Goal: Information Seeking & Learning: Learn about a topic

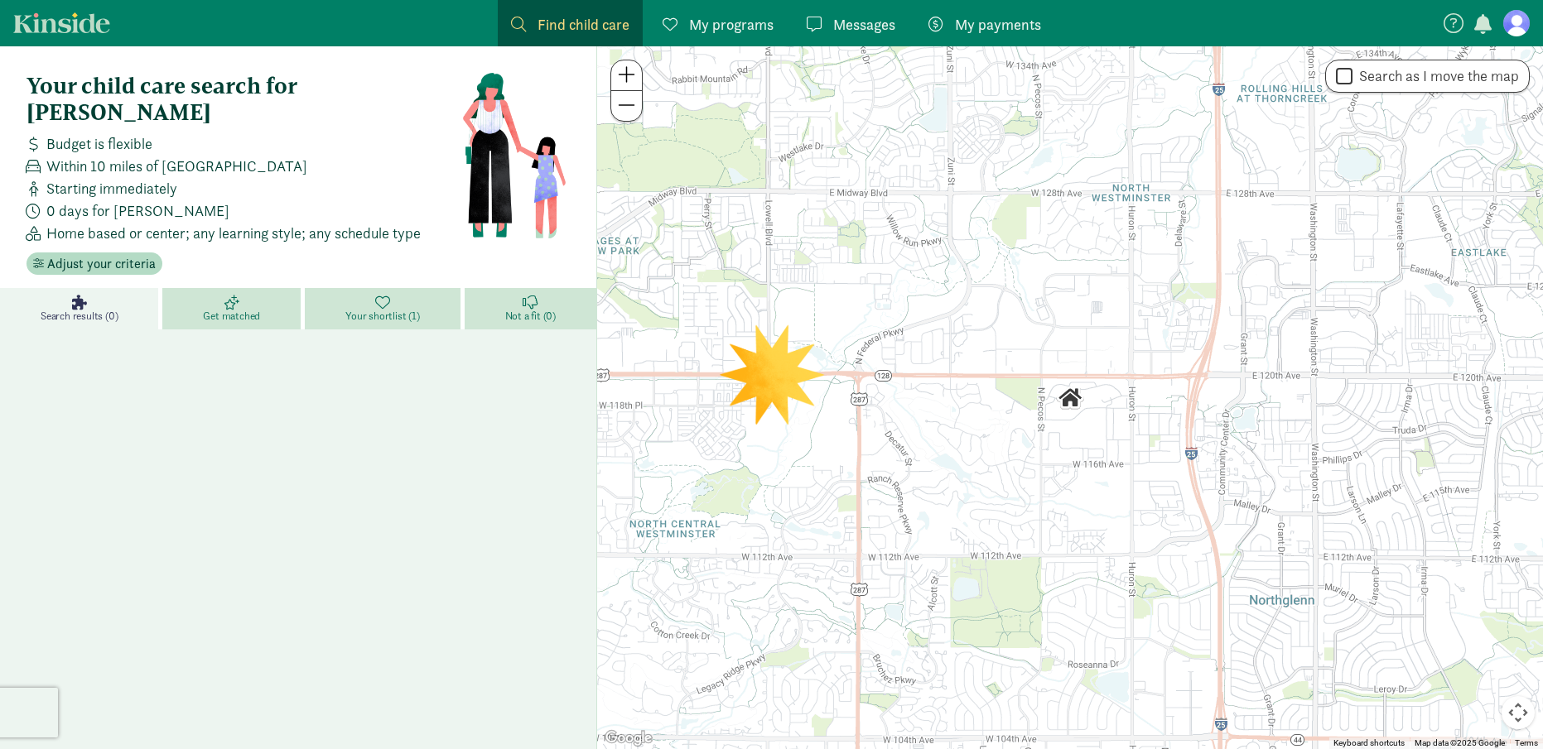
click at [778, 394] on div at bounding box center [1070, 397] width 946 height 703
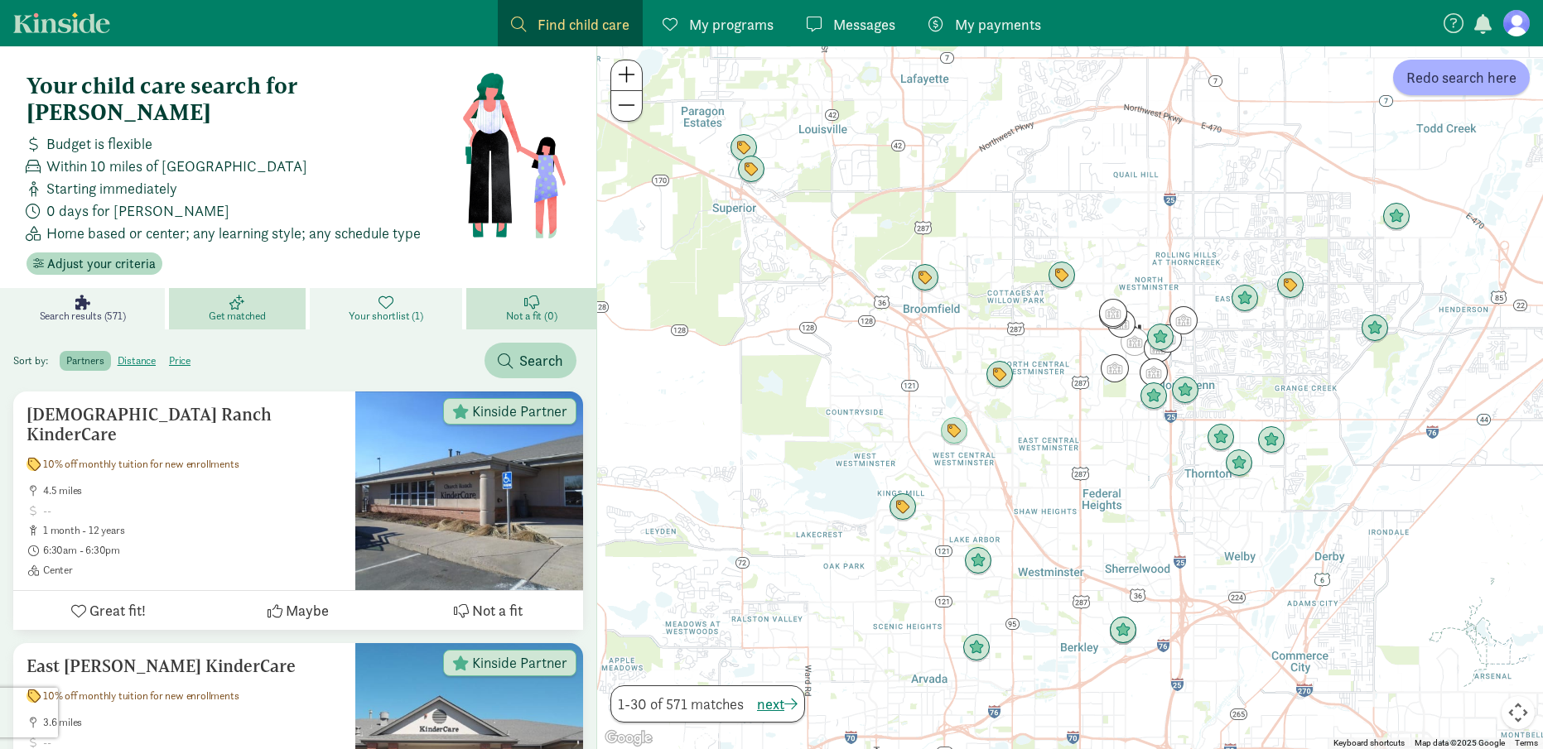
click at [373, 288] on link "Your shortlist (1)" at bounding box center [388, 308] width 157 height 41
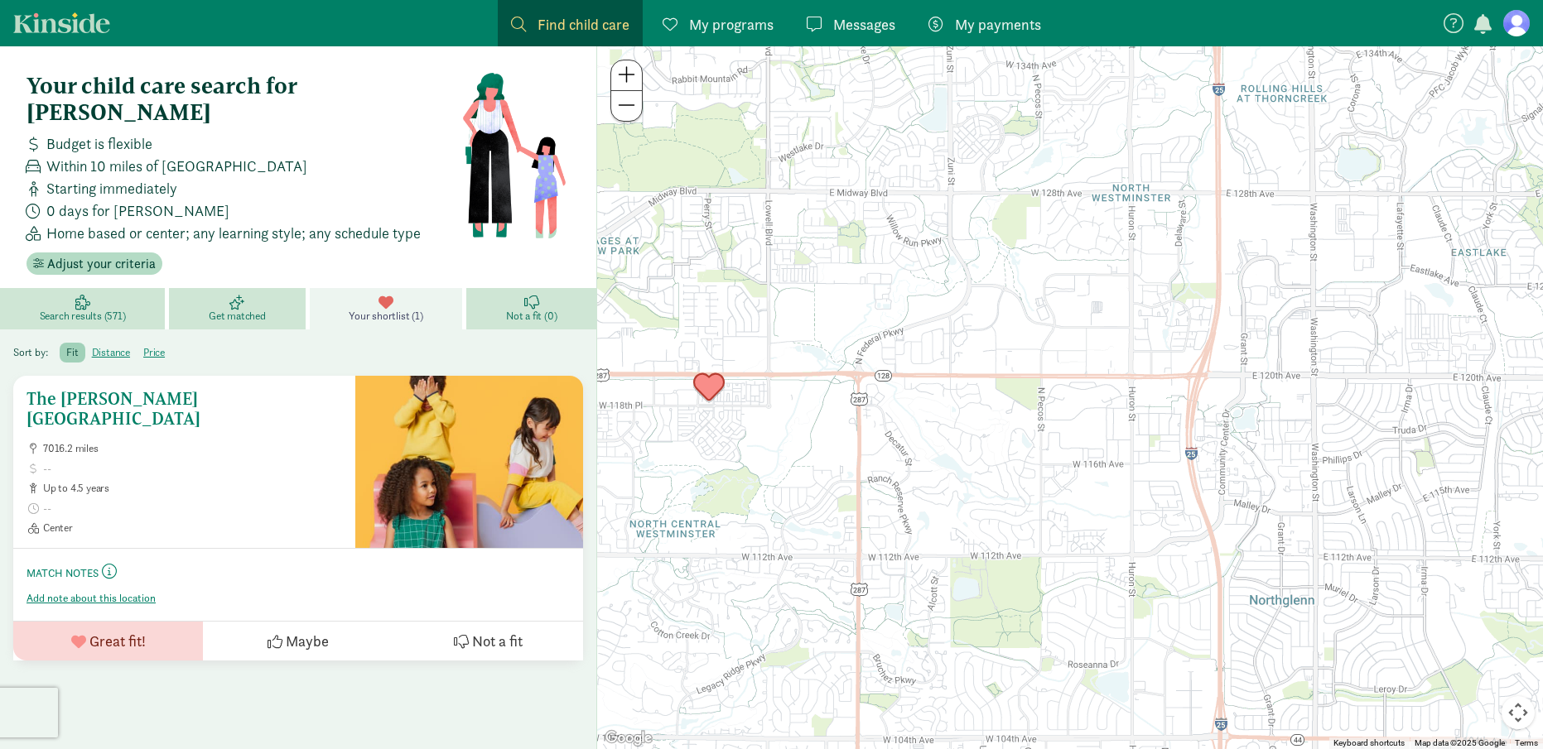
click at [137, 389] on h5 "The Goddard School" at bounding box center [183, 409] width 315 height 40
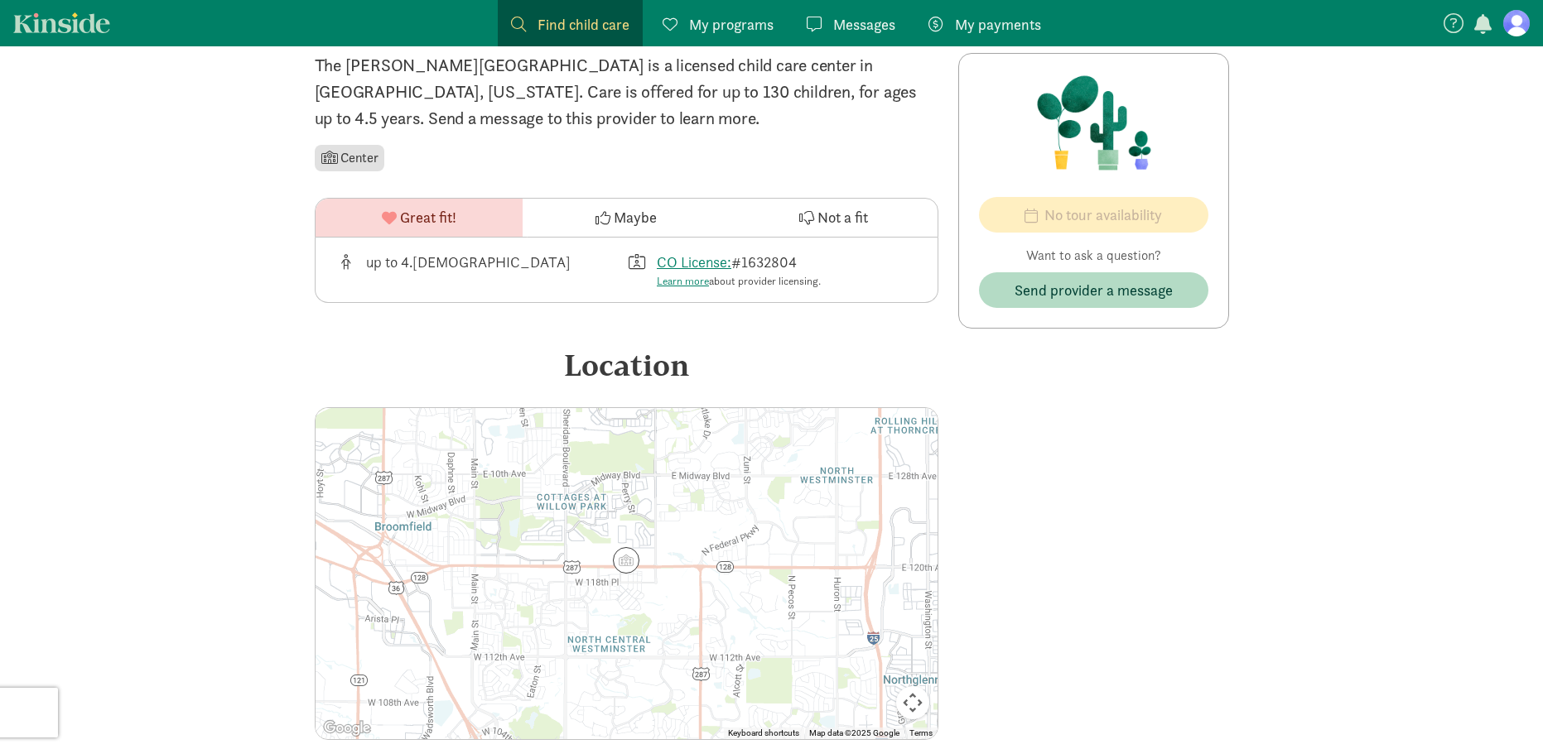
scroll to position [414, 0]
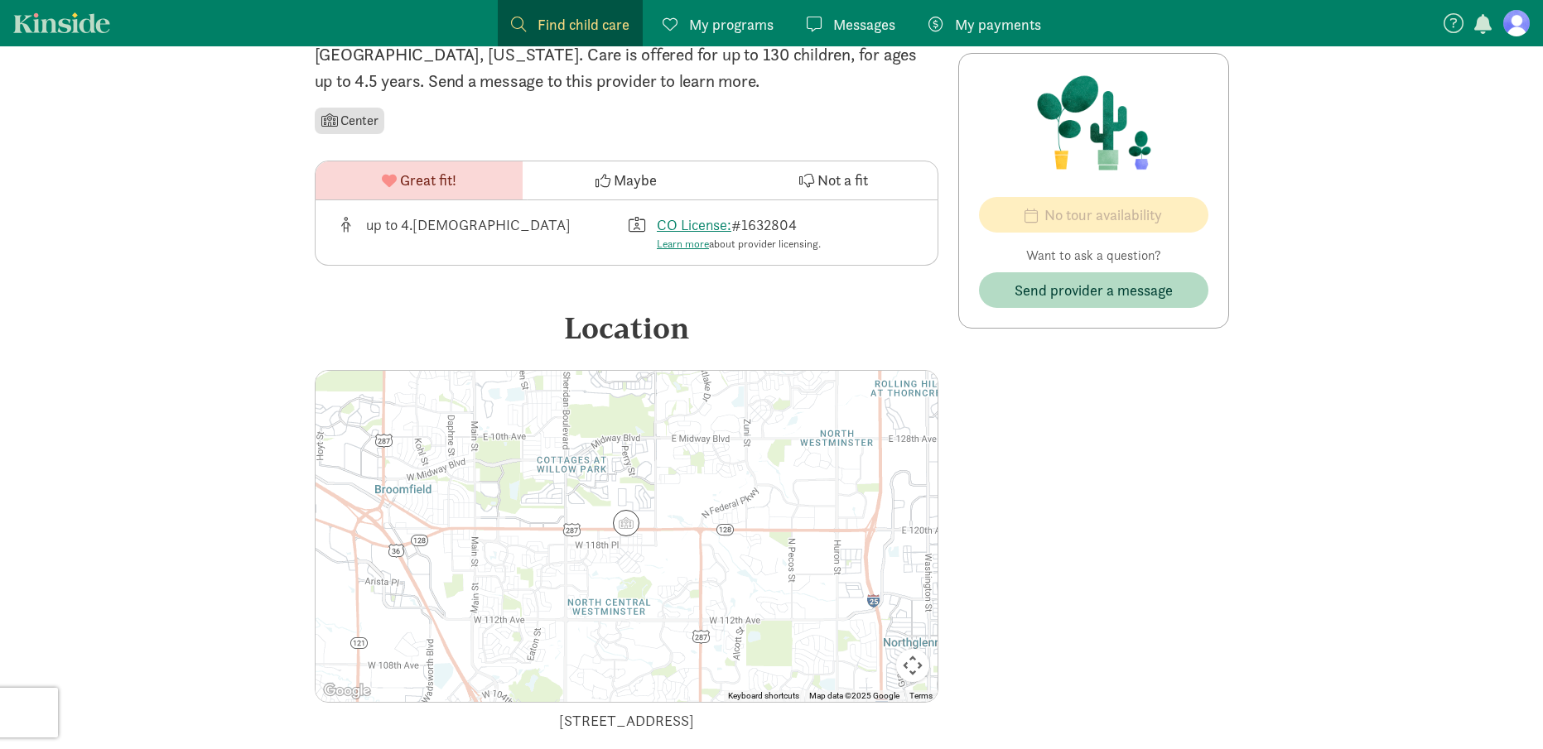
click at [633, 524] on img at bounding box center [626, 523] width 40 height 40
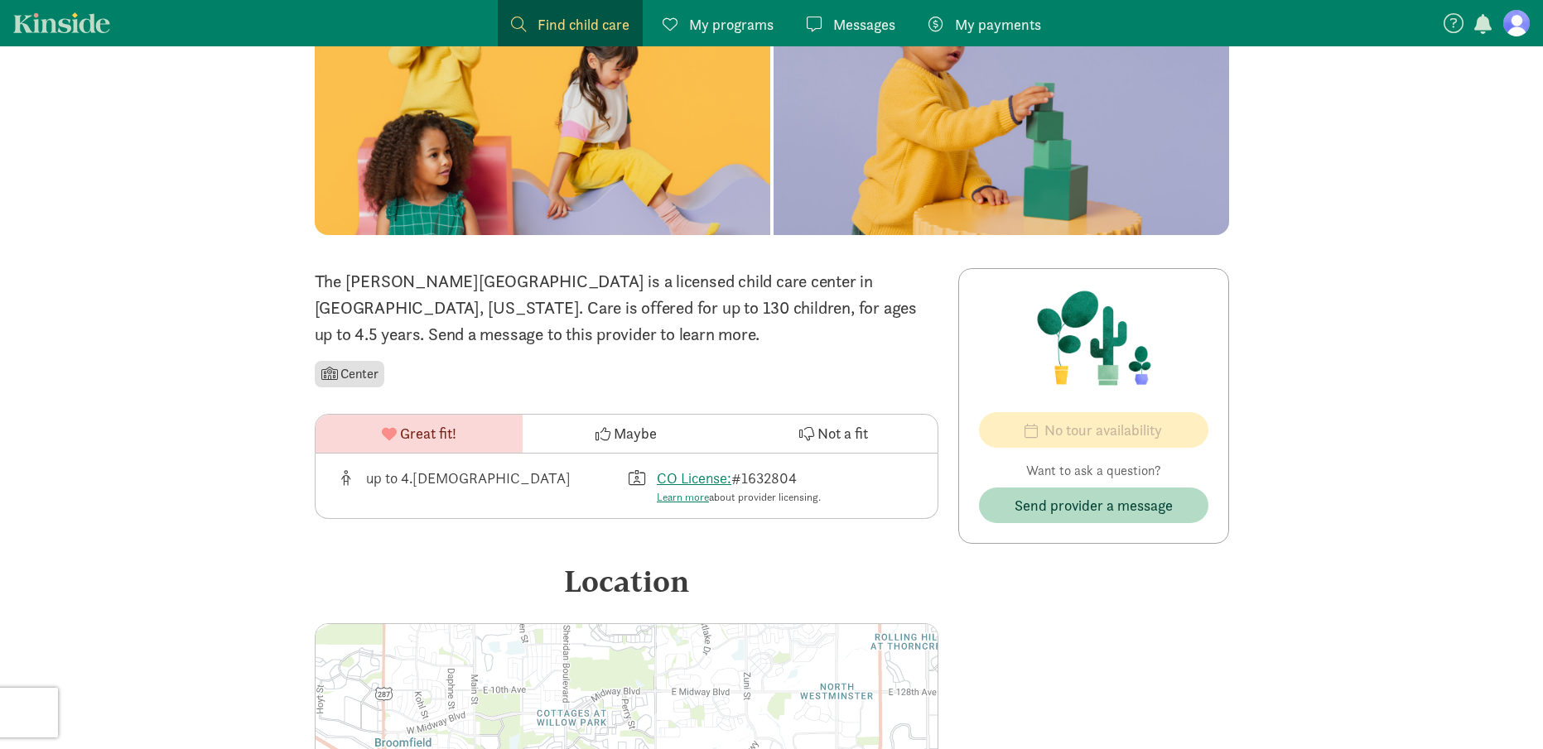
scroll to position [248, 0]
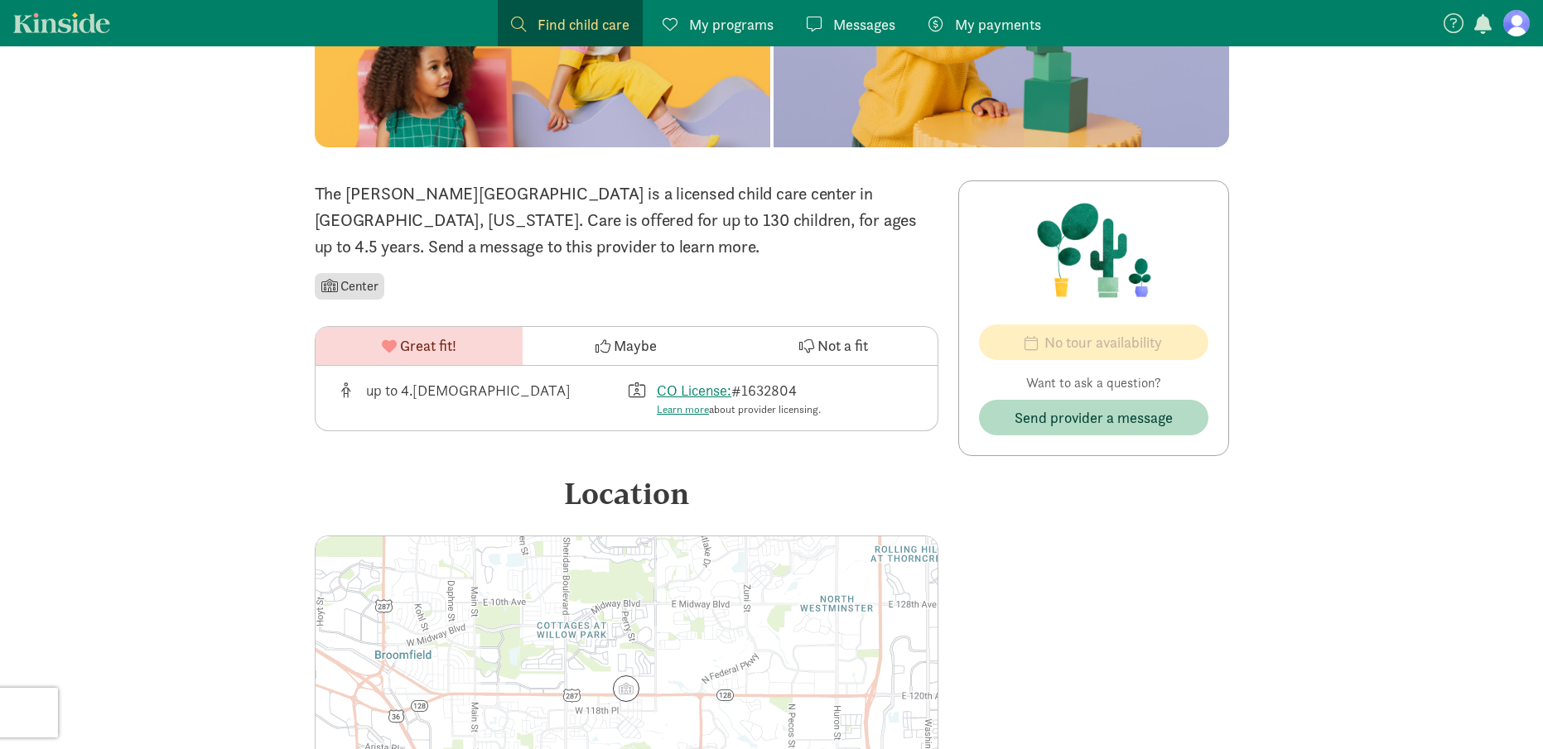
click at [455, 349] on span "Great fit!" at bounding box center [428, 346] width 56 height 22
click at [432, 349] on span "Great fit!" at bounding box center [428, 346] width 56 height 22
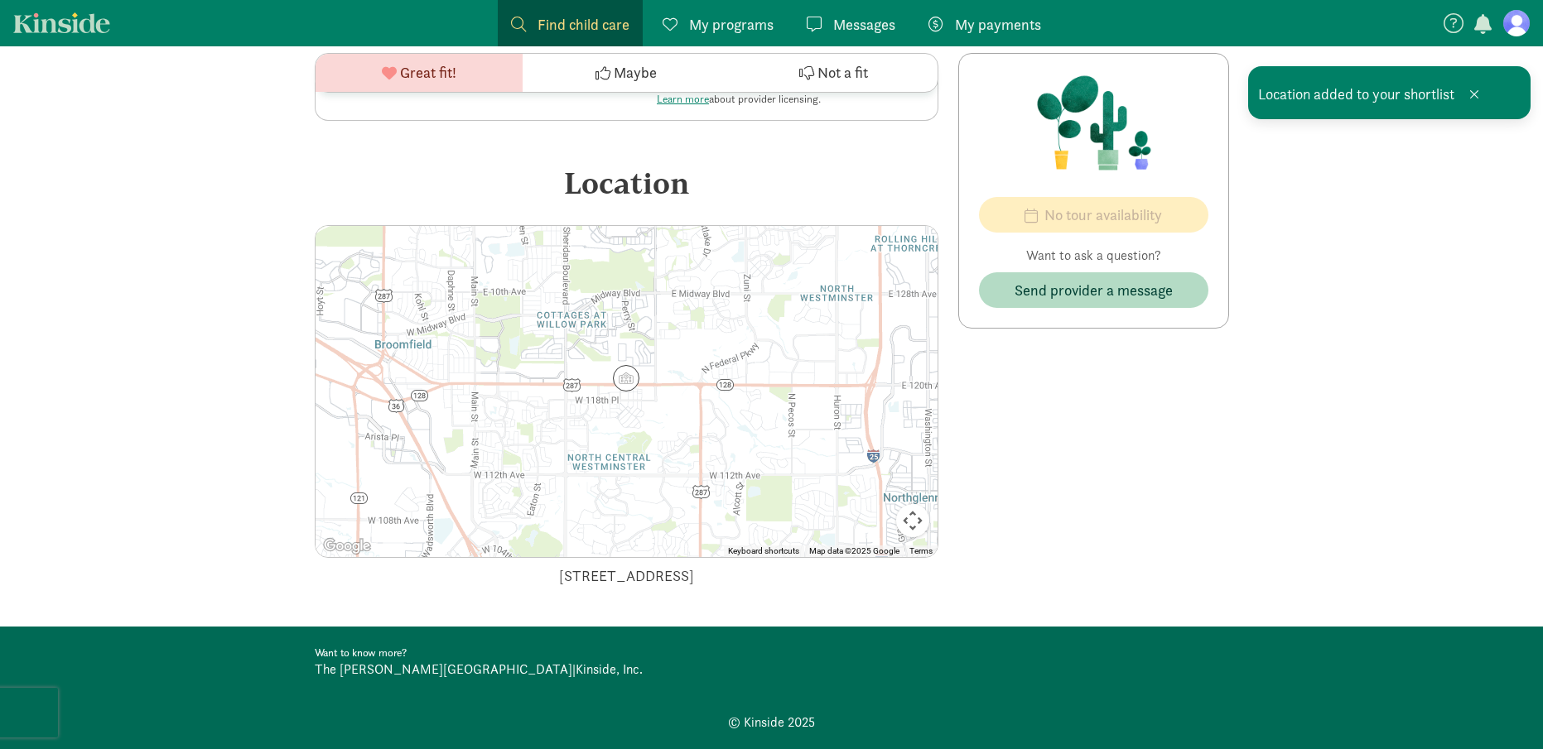
scroll to position [414, 0]
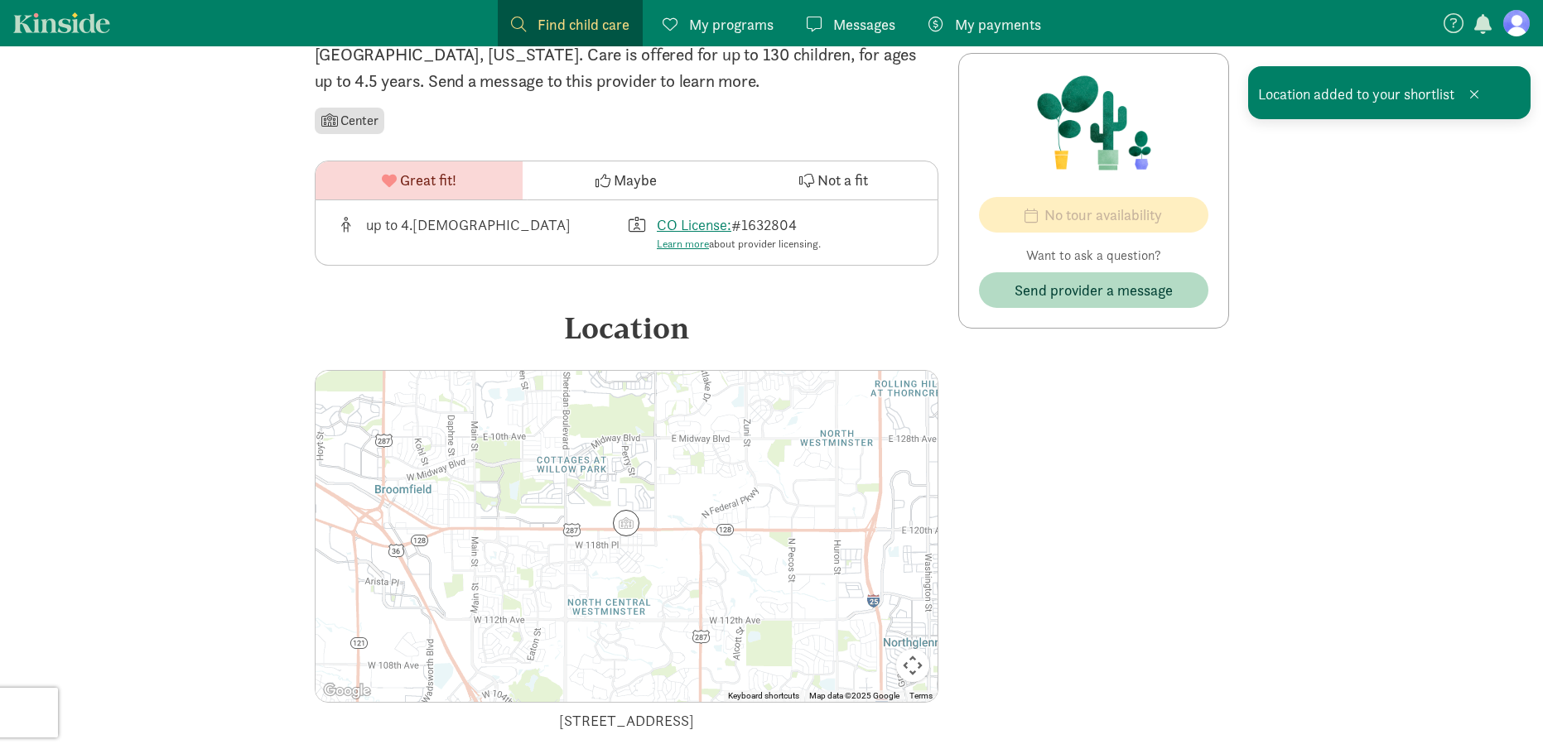
click at [996, 25] on span "My payments" at bounding box center [998, 24] width 86 height 22
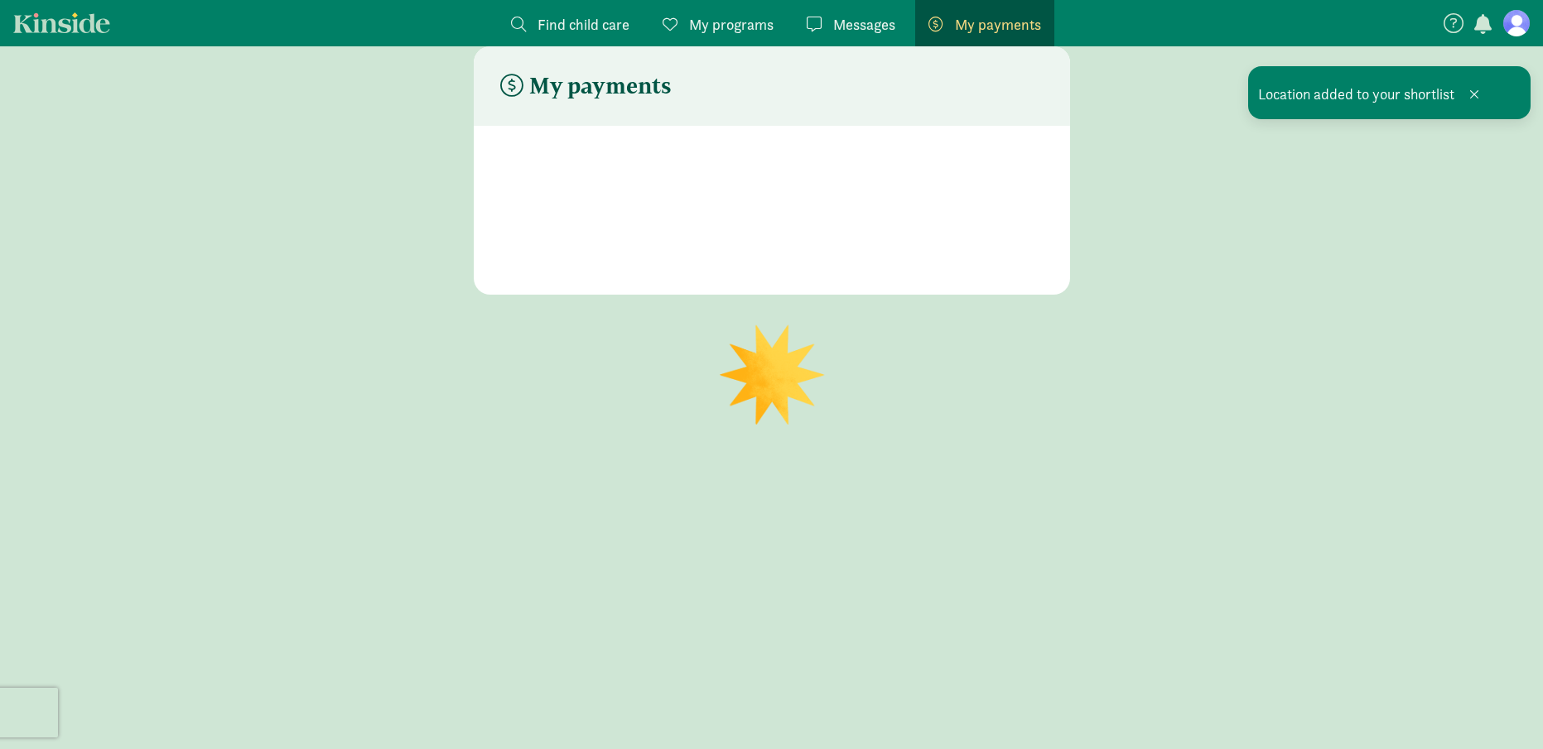
scroll to position [33, 0]
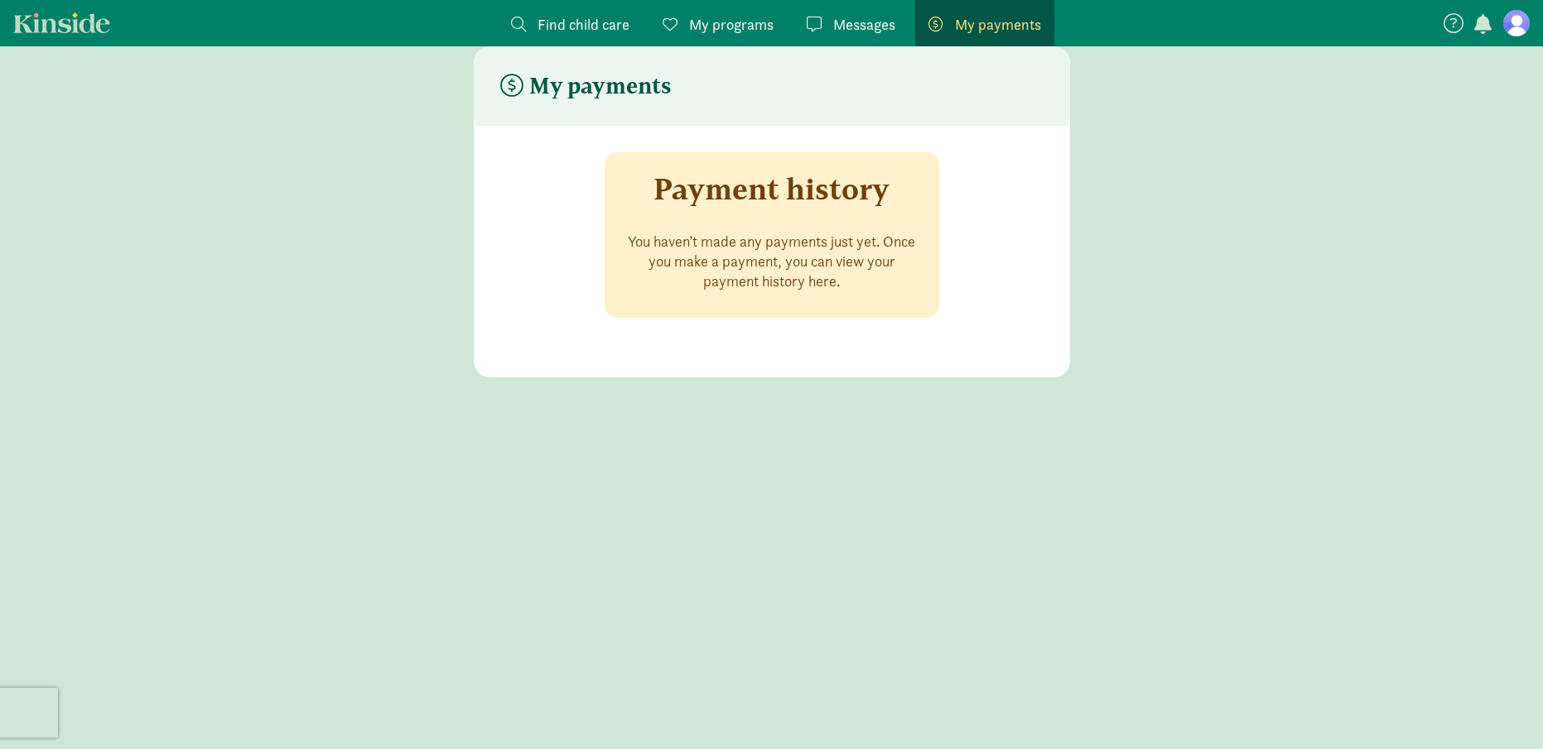
click at [696, 22] on span "My programs" at bounding box center [731, 24] width 84 height 22
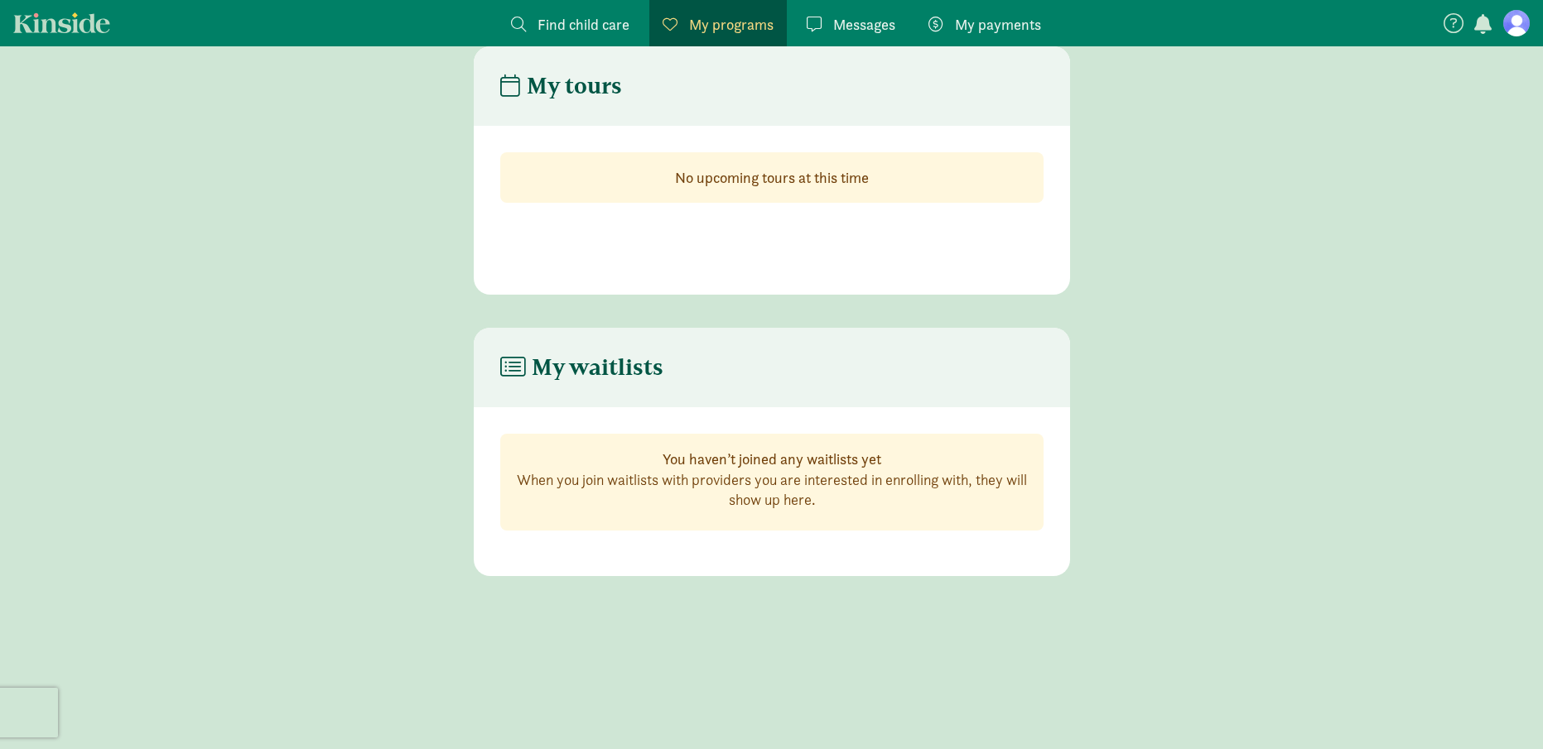
click at [604, 26] on span "Find child care" at bounding box center [583, 24] width 92 height 22
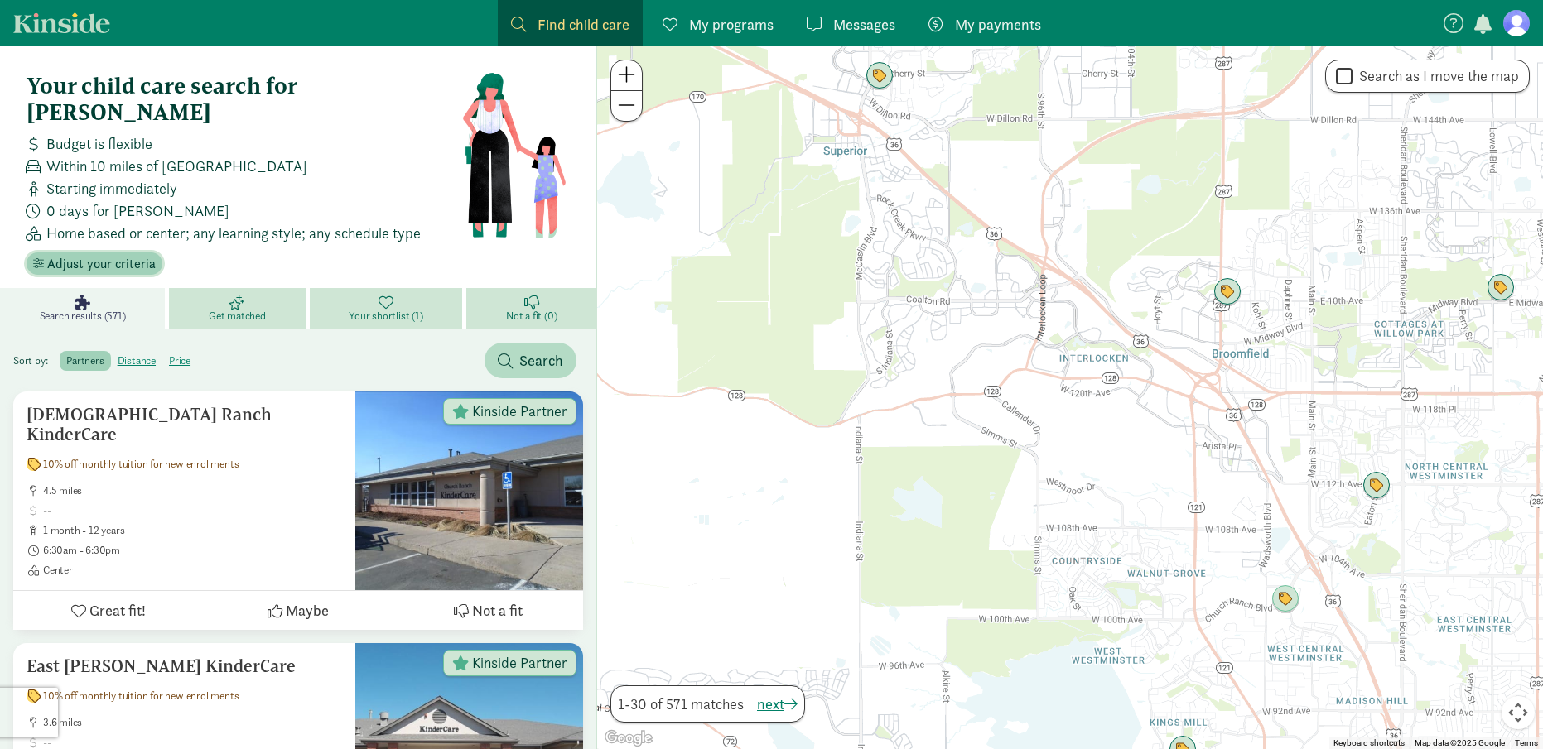
click at [61, 254] on span "Adjust your criteria" at bounding box center [101, 264] width 108 height 20
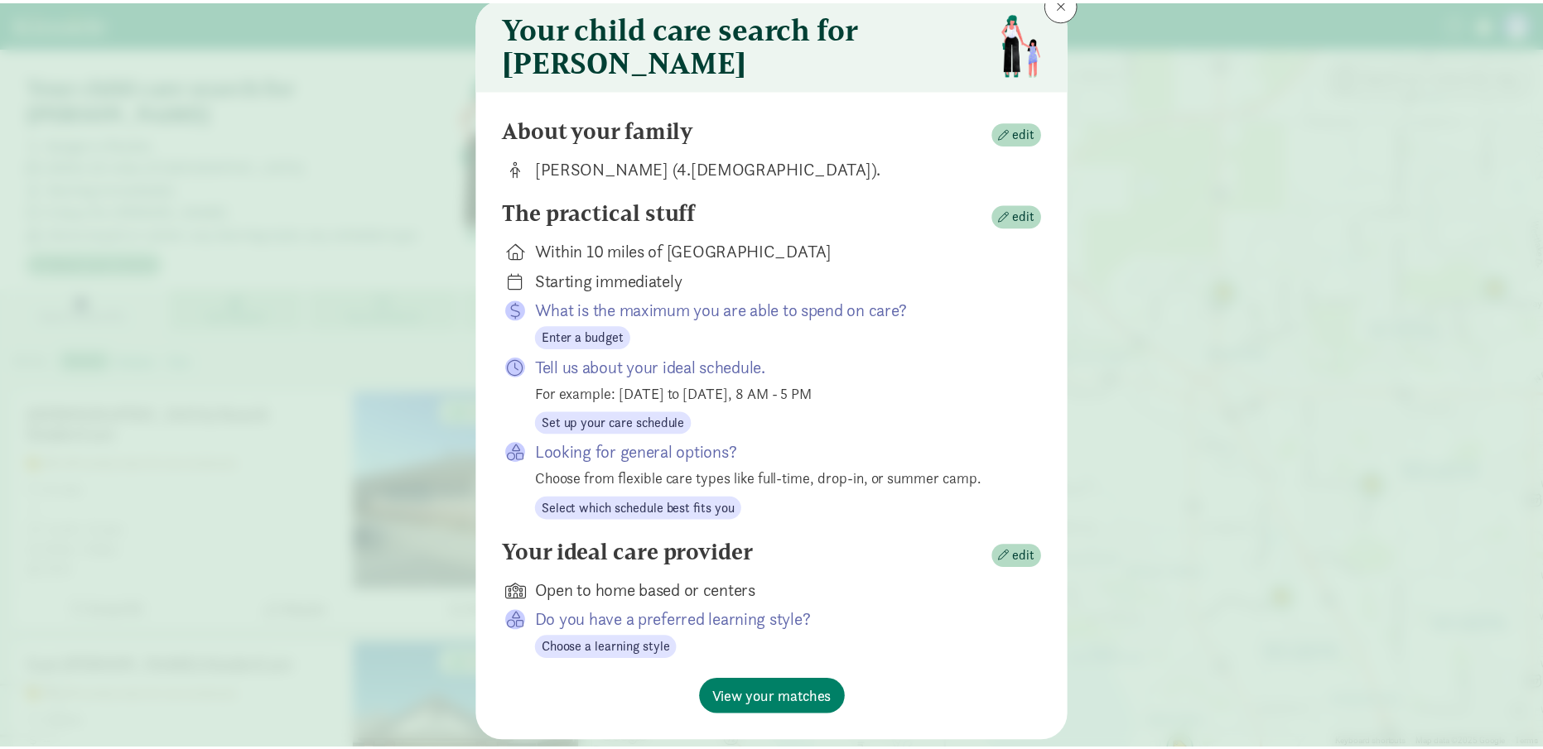
scroll to position [113, 0]
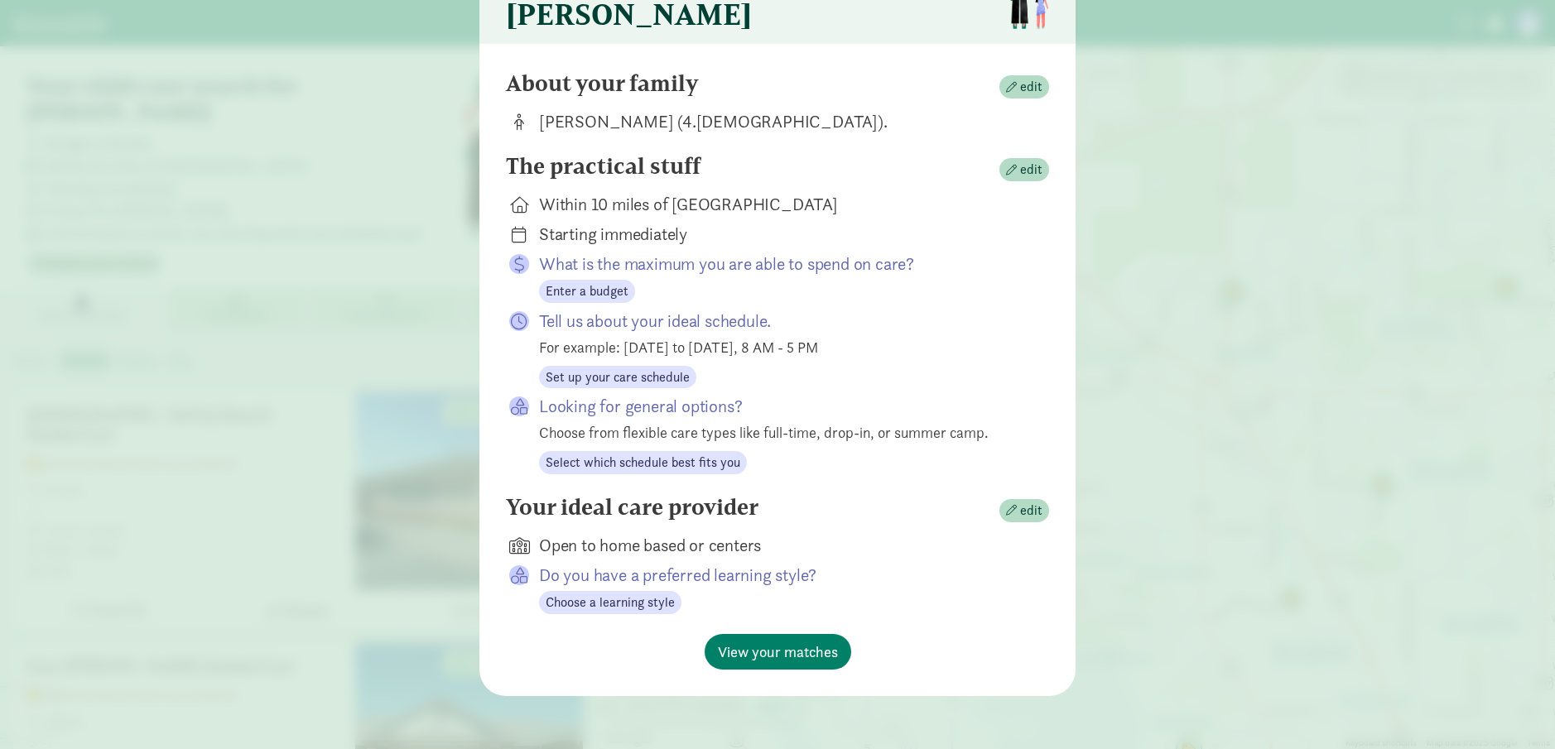
click at [1201, 431] on div "Your child care search for Charlie About your family edit Charlie Bishop (4.4 m…" at bounding box center [777, 374] width 1555 height 749
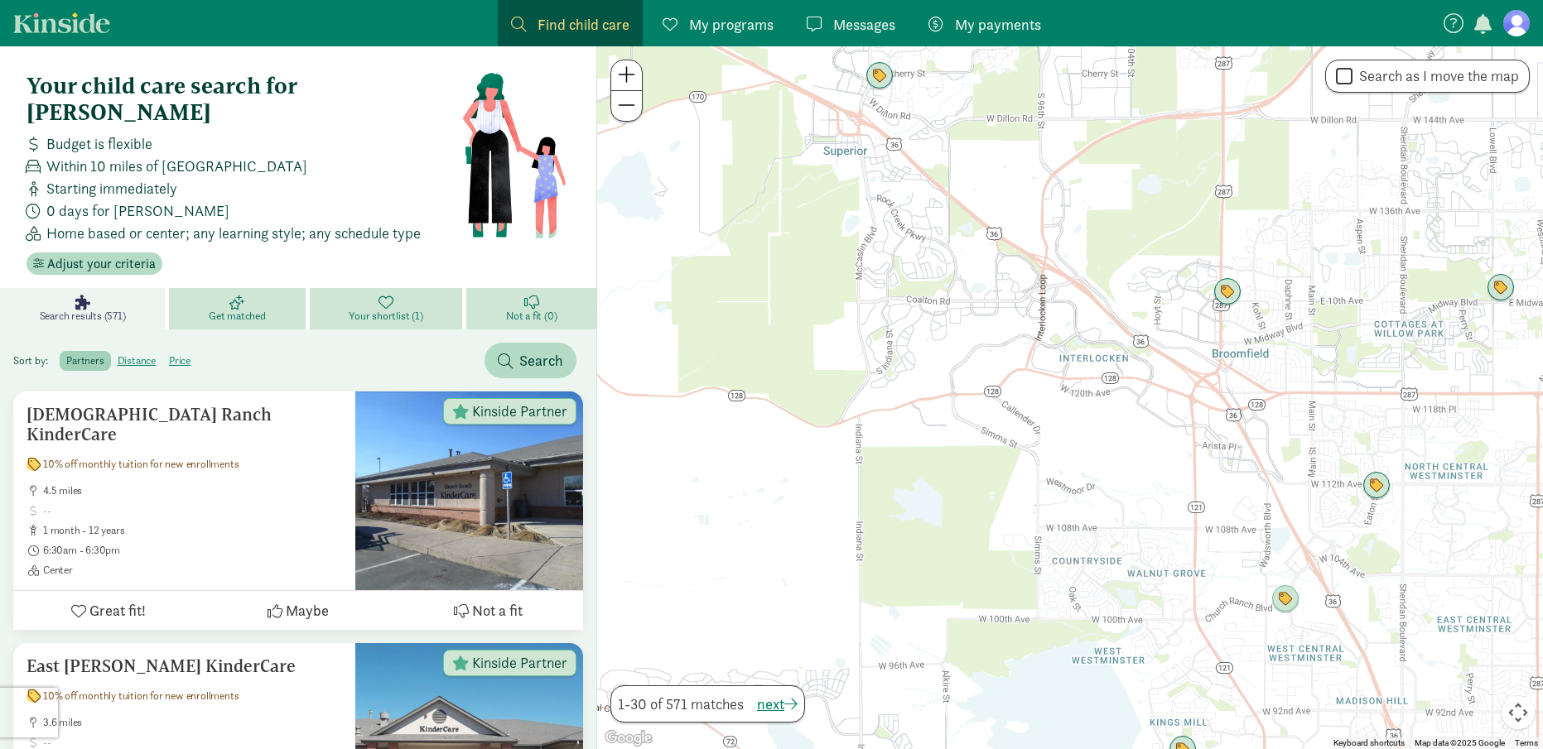
click at [749, 27] on span "My programs" at bounding box center [731, 24] width 84 height 22
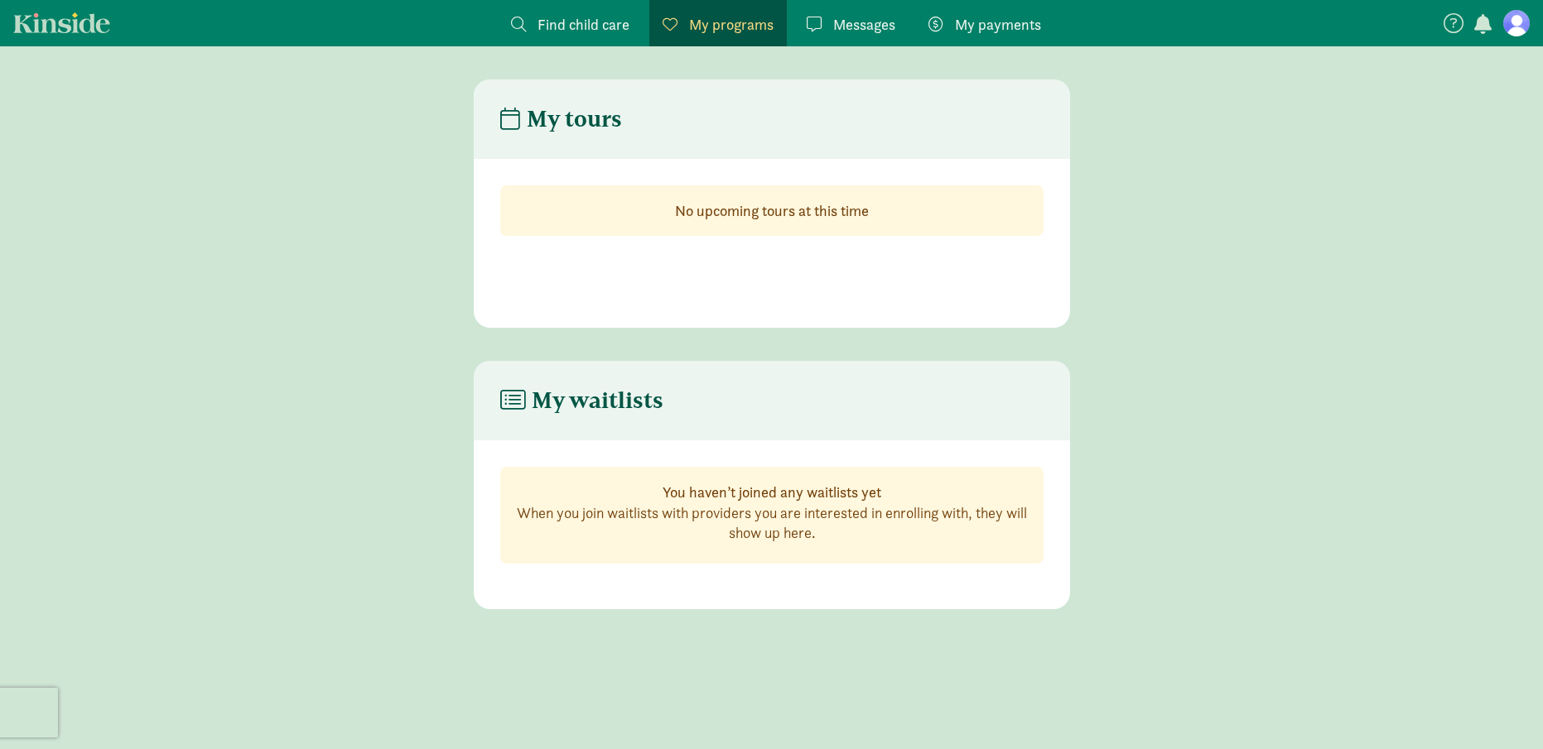
click at [624, 17] on span "Find child care" at bounding box center [583, 24] width 92 height 22
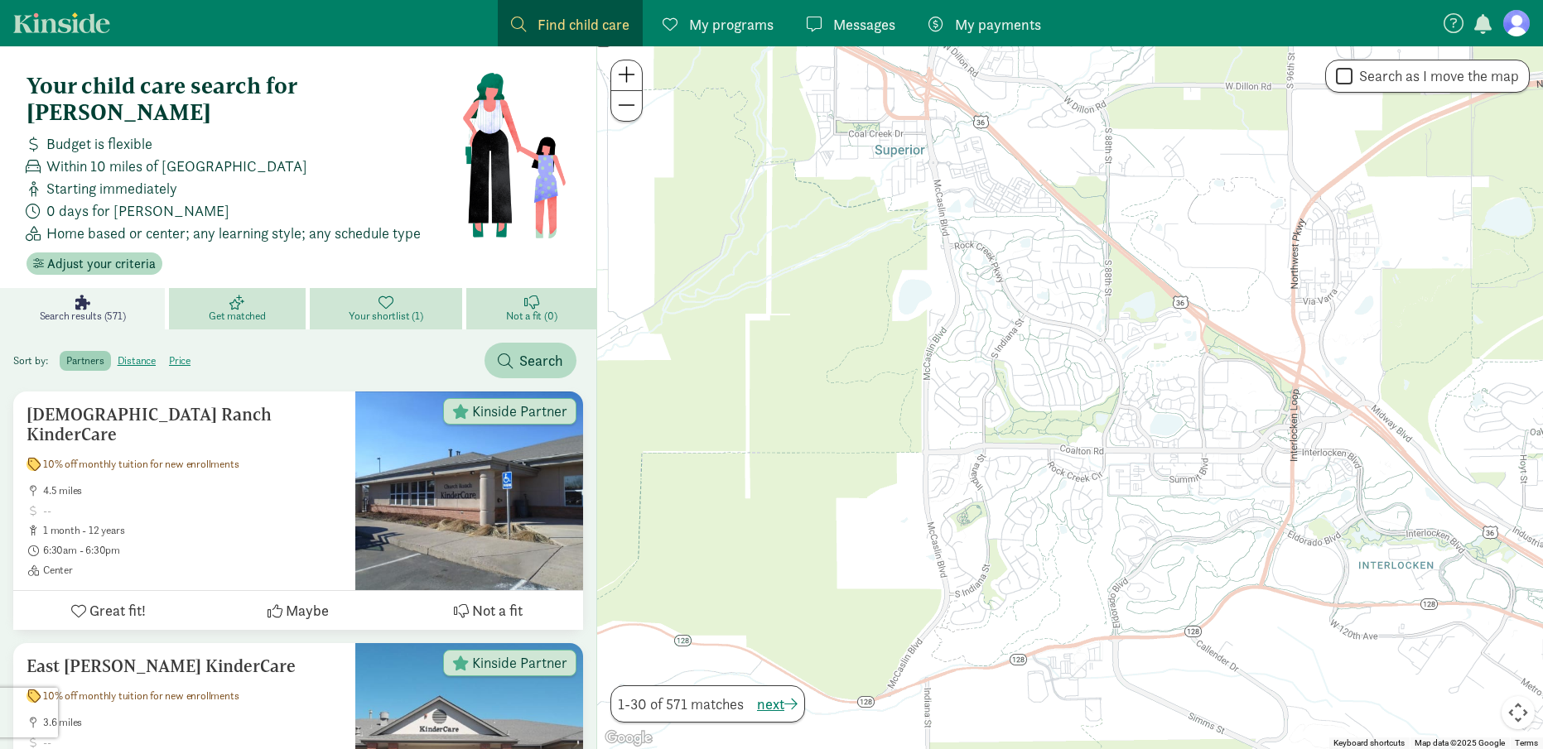
click at [985, 20] on span "My payments" at bounding box center [998, 24] width 86 height 22
